Goal: Task Accomplishment & Management: Complete application form

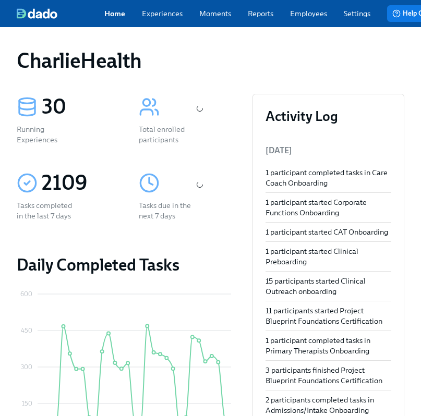
click at [321, 18] on link "Employees" at bounding box center [308, 13] width 37 height 10
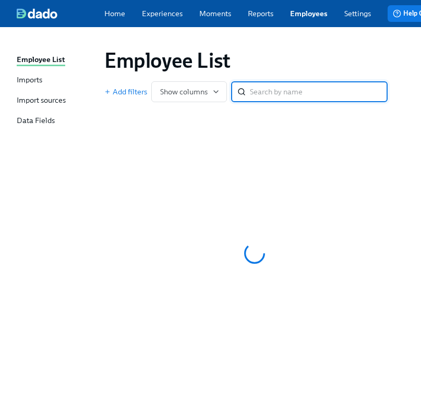
click at [299, 96] on input "search" at bounding box center [319, 91] width 138 height 21
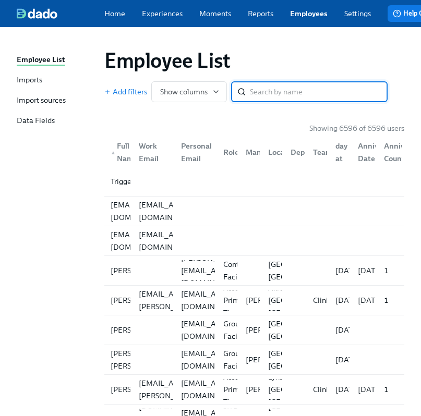
type input "1254016"
click at [297, 94] on input "1254016" at bounding box center [319, 91] width 138 height 21
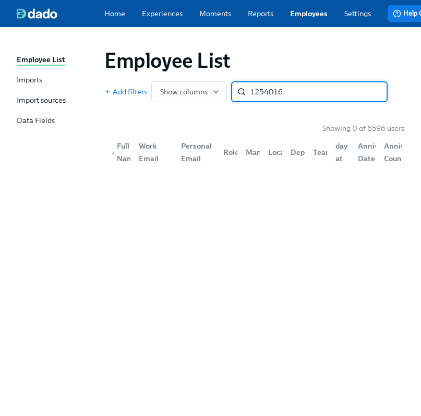
click at [297, 94] on input "1254016" at bounding box center [319, 91] width 138 height 21
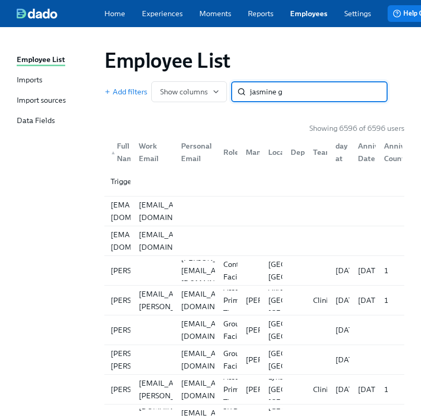
type input "jasmine gr"
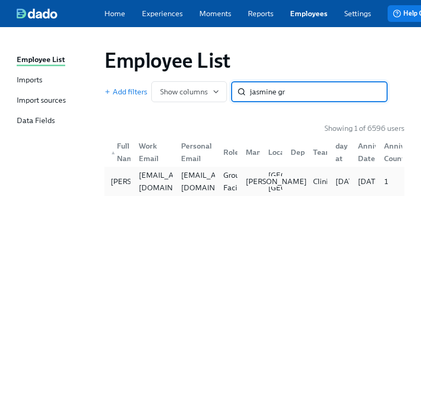
click at [241, 178] on div "Itoro Udoeyop" at bounding box center [275, 181] width 69 height 10
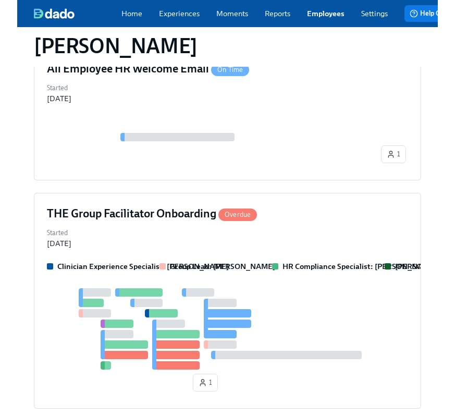
scroll to position [574, 0]
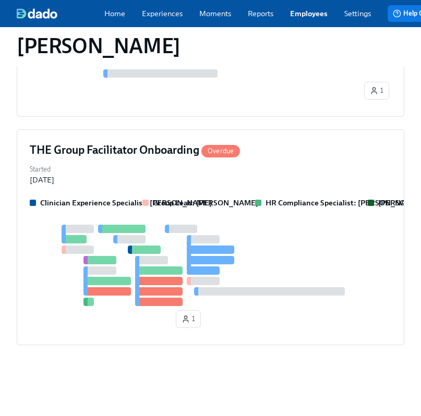
click at [241, 178] on div "Started Sep 12, 2025" at bounding box center [210, 173] width 361 height 23
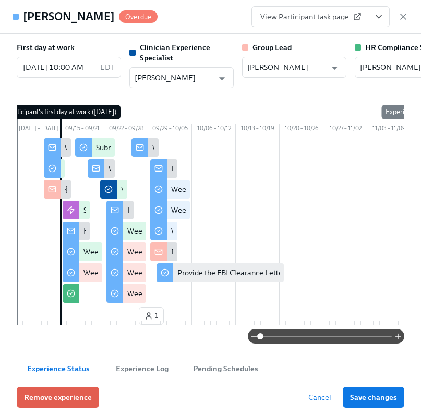
click at [380, 23] on button "View task page" at bounding box center [378, 16] width 22 height 21
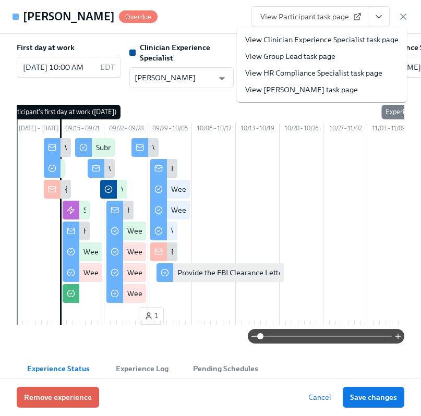
click at [323, 70] on link "View HR Compliance Specialist task page" at bounding box center [313, 73] width 137 height 10
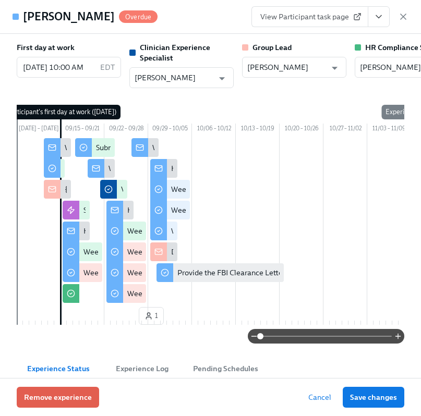
click at [380, 17] on icon "View task page" at bounding box center [378, 16] width 10 height 10
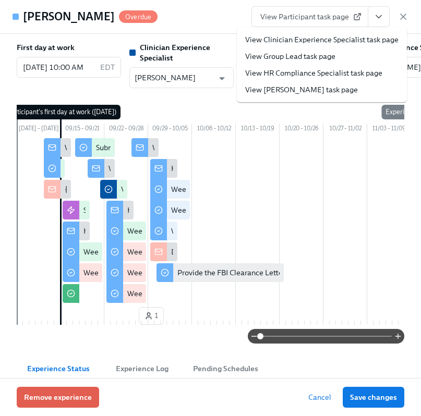
click at [323, 76] on link "View HR Compliance Specialist task page" at bounding box center [313, 73] width 137 height 10
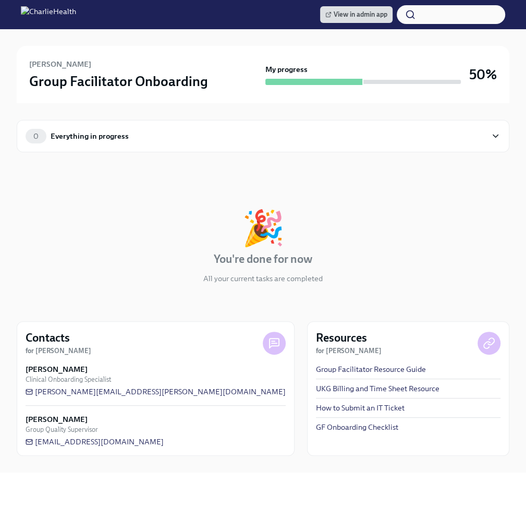
click at [231, 135] on div "0 Everything in progress" at bounding box center [256, 136] width 461 height 15
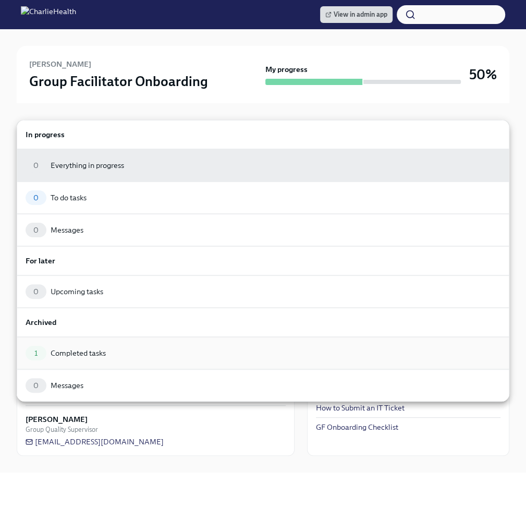
click at [114, 352] on div "1 Completed tasks" at bounding box center [263, 353] width 475 height 15
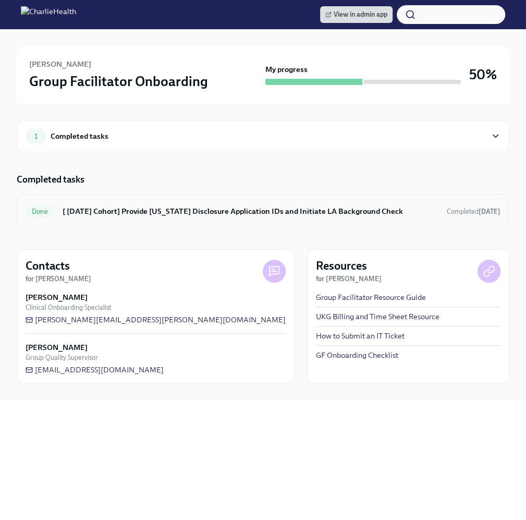
click at [150, 214] on h6 "[ [DATE] Cohort] Provide [US_STATE] Disclosure Application IDs and Initiate LA …" at bounding box center [251, 210] width 376 height 11
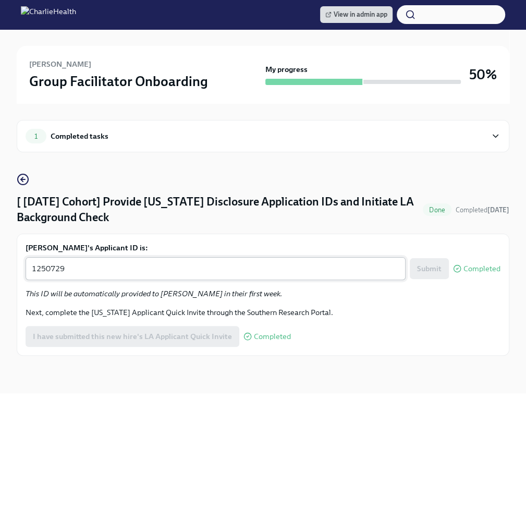
click at [108, 272] on textarea "1250729" at bounding box center [215, 268] width 367 height 13
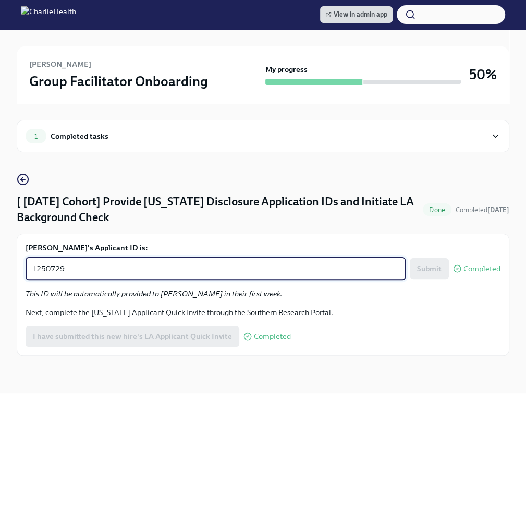
click at [108, 272] on textarea "1250729" at bounding box center [215, 268] width 367 height 13
paste textarea "4016"
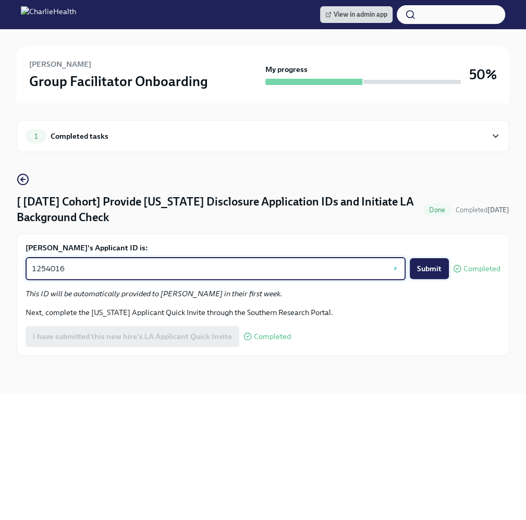
type textarea "1254016"
click at [425, 267] on span "Submit" at bounding box center [429, 268] width 24 height 10
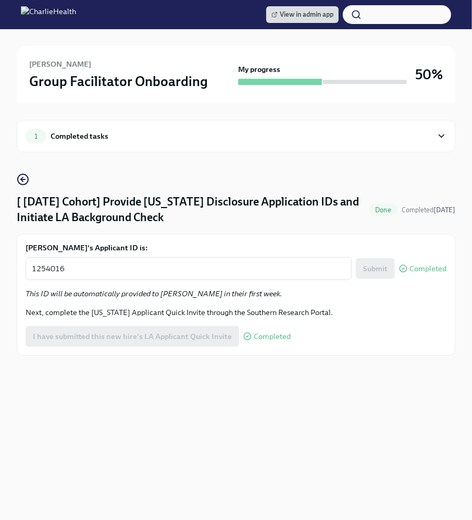
click at [174, 388] on div "1 Completed tasks [ [DATE] Cohort] Provide [US_STATE] Disclosure Application ID…" at bounding box center [236, 248] width 439 height 290
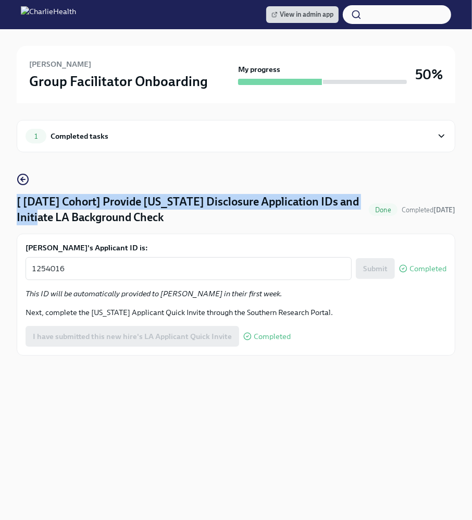
drag, startPoint x: 1, startPoint y: 209, endPoint x: -30, endPoint y: 208, distance: 31.3
click at [0, 208] on html "View in admin app [PERSON_NAME] Group Facilitator Onboarding My progress 50% 1 …" at bounding box center [236, 260] width 472 height 520
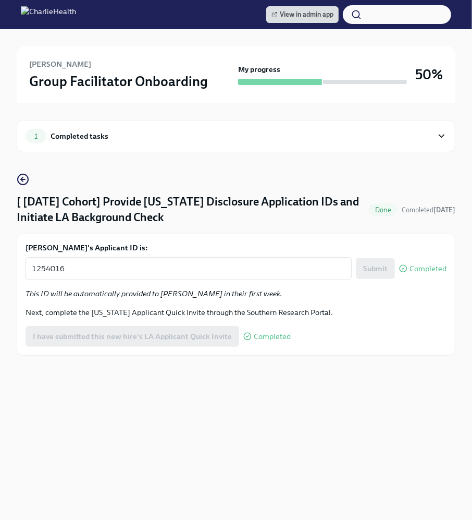
click at [15, 230] on div "[PERSON_NAME] Group Facilitator Onboarding My progress 50% 1 Completed tasks [ …" at bounding box center [236, 211] width 472 height 364
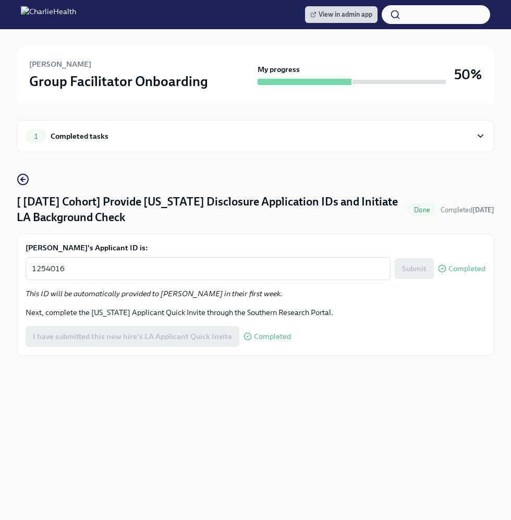
click at [229, 168] on div "1 Completed tasks [ [DATE] Cohort] Provide [US_STATE] Disclosure Application ID…" at bounding box center [255, 248] width 477 height 290
click at [277, 393] on div "View in admin app [PERSON_NAME] Group Facilitator Onboarding My progress 50% 1 …" at bounding box center [255, 260] width 511 height 520
